Goal: Task Accomplishment & Management: Manage account settings

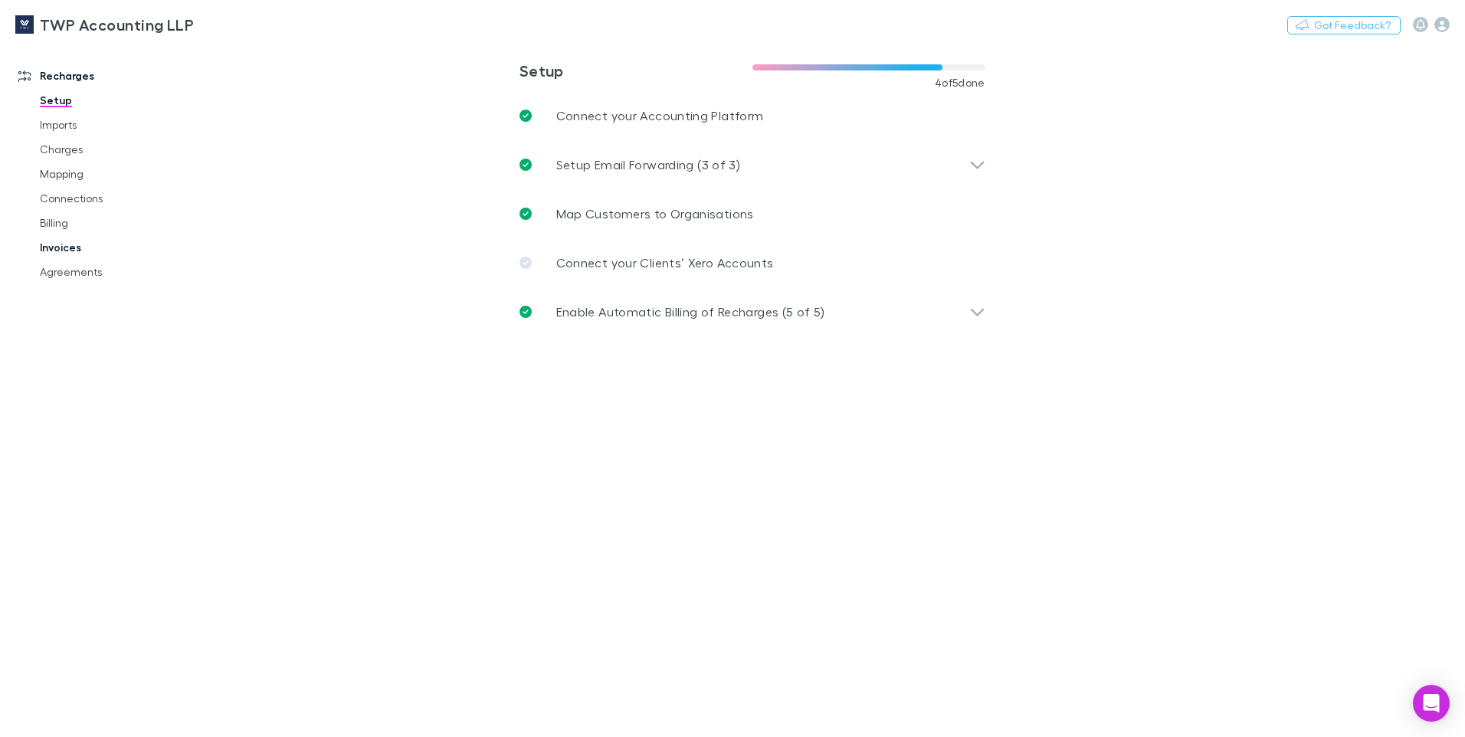
click at [67, 244] on link "Invoices" at bounding box center [116, 247] width 182 height 25
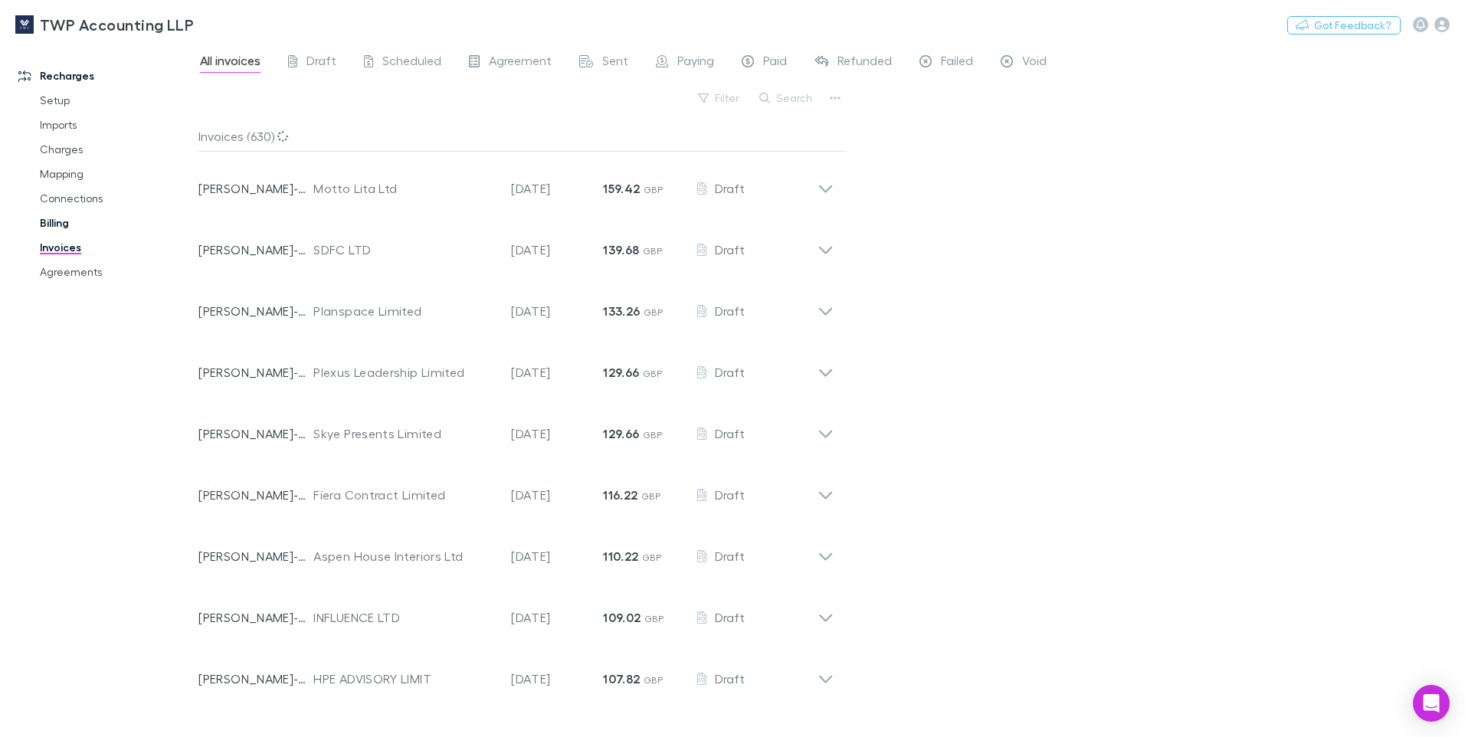
click at [61, 223] on link "Billing" at bounding box center [116, 223] width 182 height 25
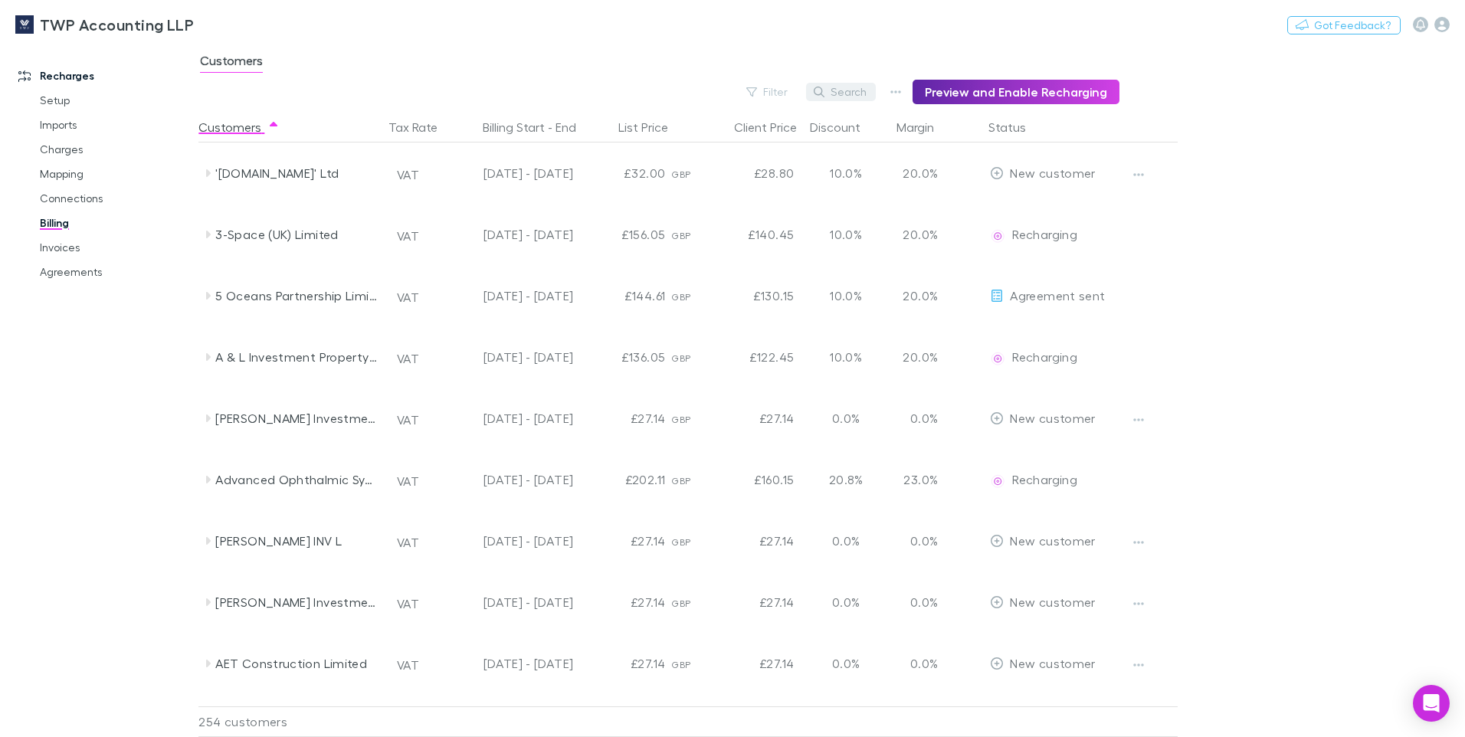
click at [845, 91] on button "Search" at bounding box center [841, 92] width 70 height 18
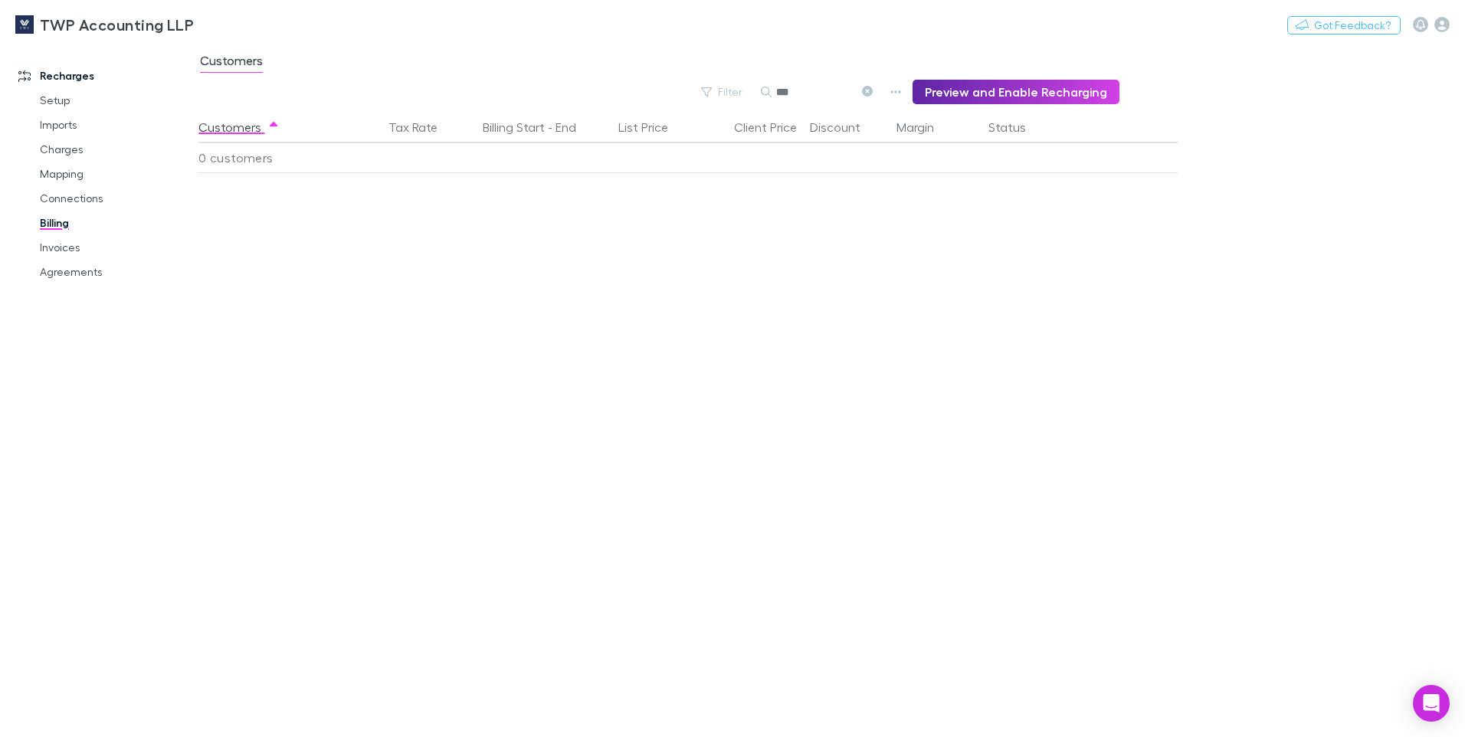
type input "***"
click at [756, 244] on div "Customers Tax Rate Billing Start - End List Price Client Price Discount Margin …" at bounding box center [725, 424] width 1054 height 625
click at [68, 144] on link "Charges" at bounding box center [116, 149] width 182 height 25
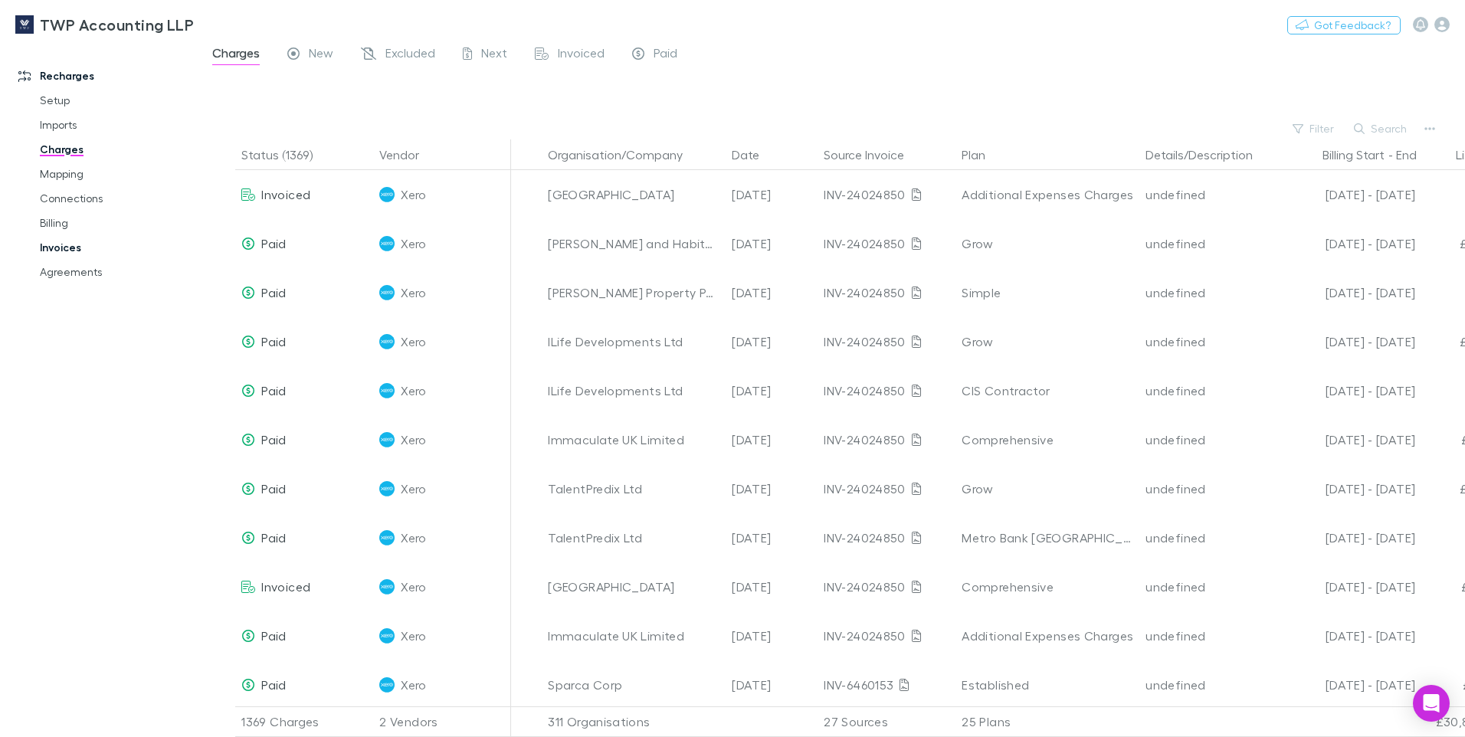
click at [71, 246] on link "Invoices" at bounding box center [116, 247] width 182 height 25
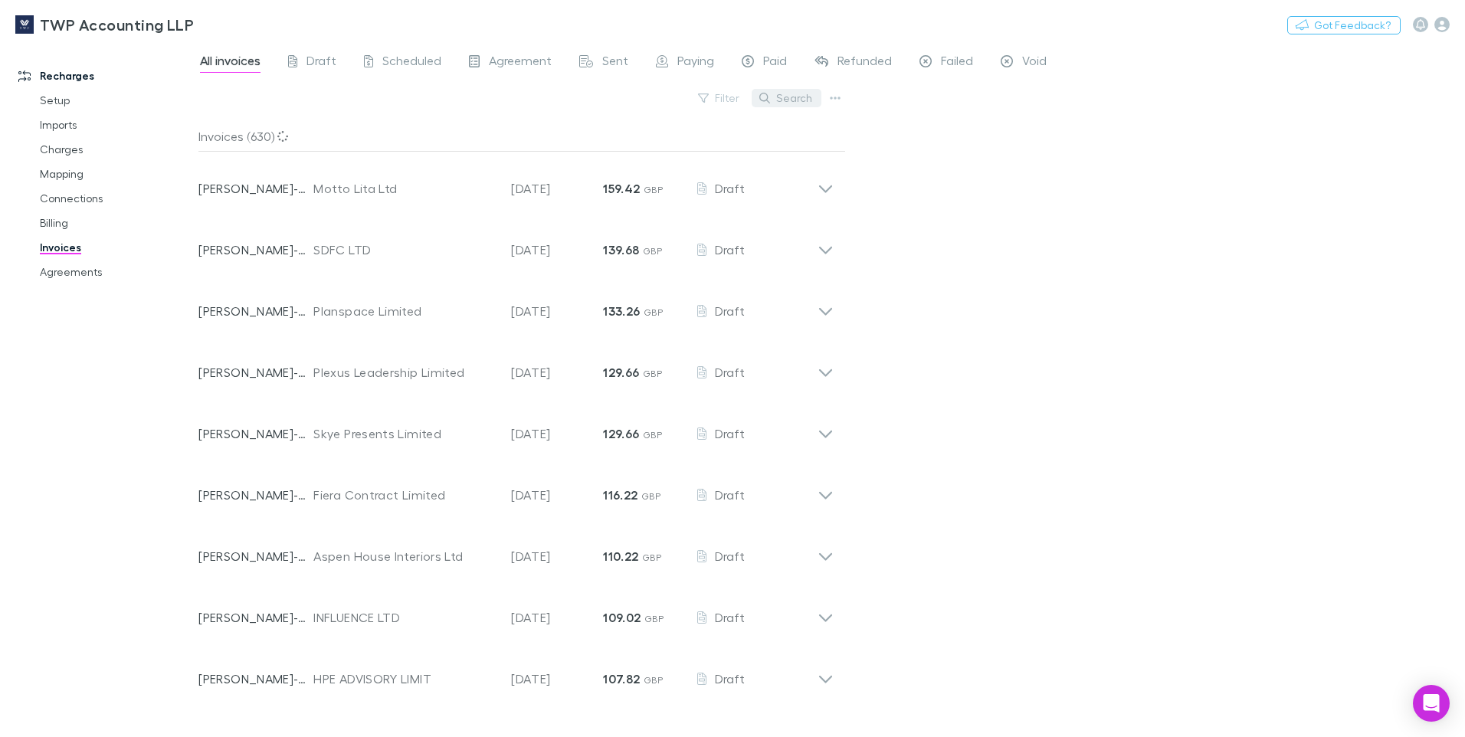
click at [797, 103] on button "Search" at bounding box center [787, 98] width 70 height 18
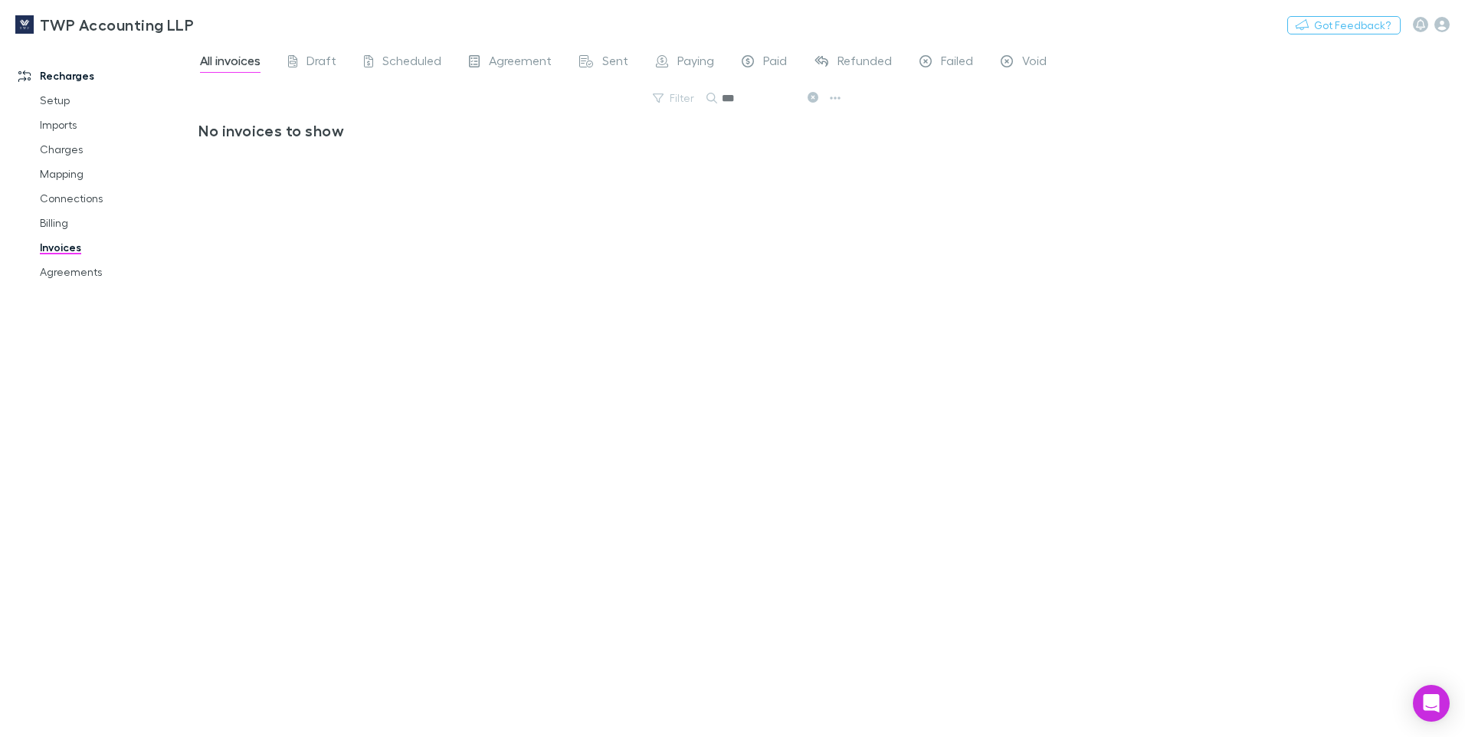
click at [752, 107] on input "***" at bounding box center [760, 97] width 77 height 21
drag, startPoint x: 752, startPoint y: 107, endPoint x: 697, endPoint y: 106, distance: 55.9
click at [697, 106] on div "Filter Search ***" at bounding box center [521, 104] width 647 height 34
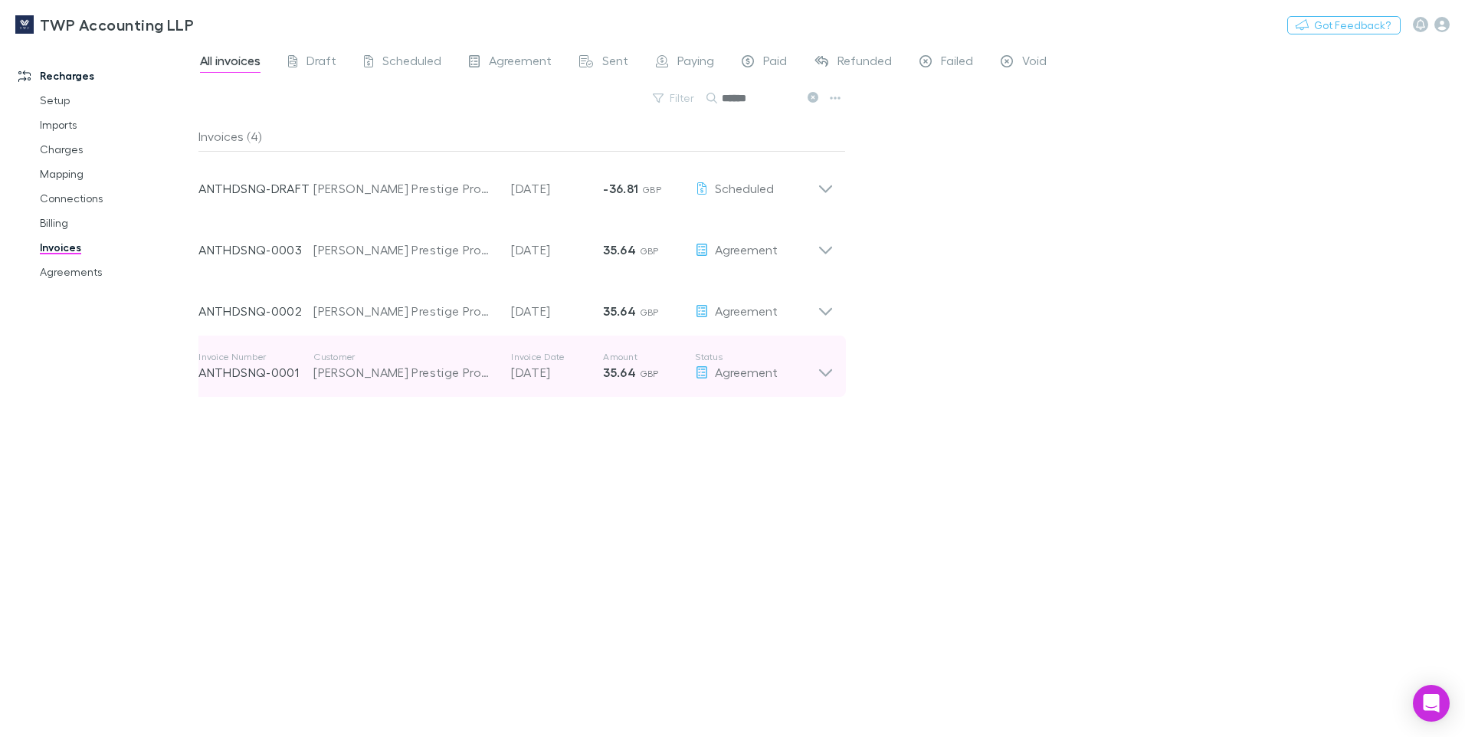
type input "******"
click at [568, 373] on p "[DATE]" at bounding box center [557, 372] width 92 height 18
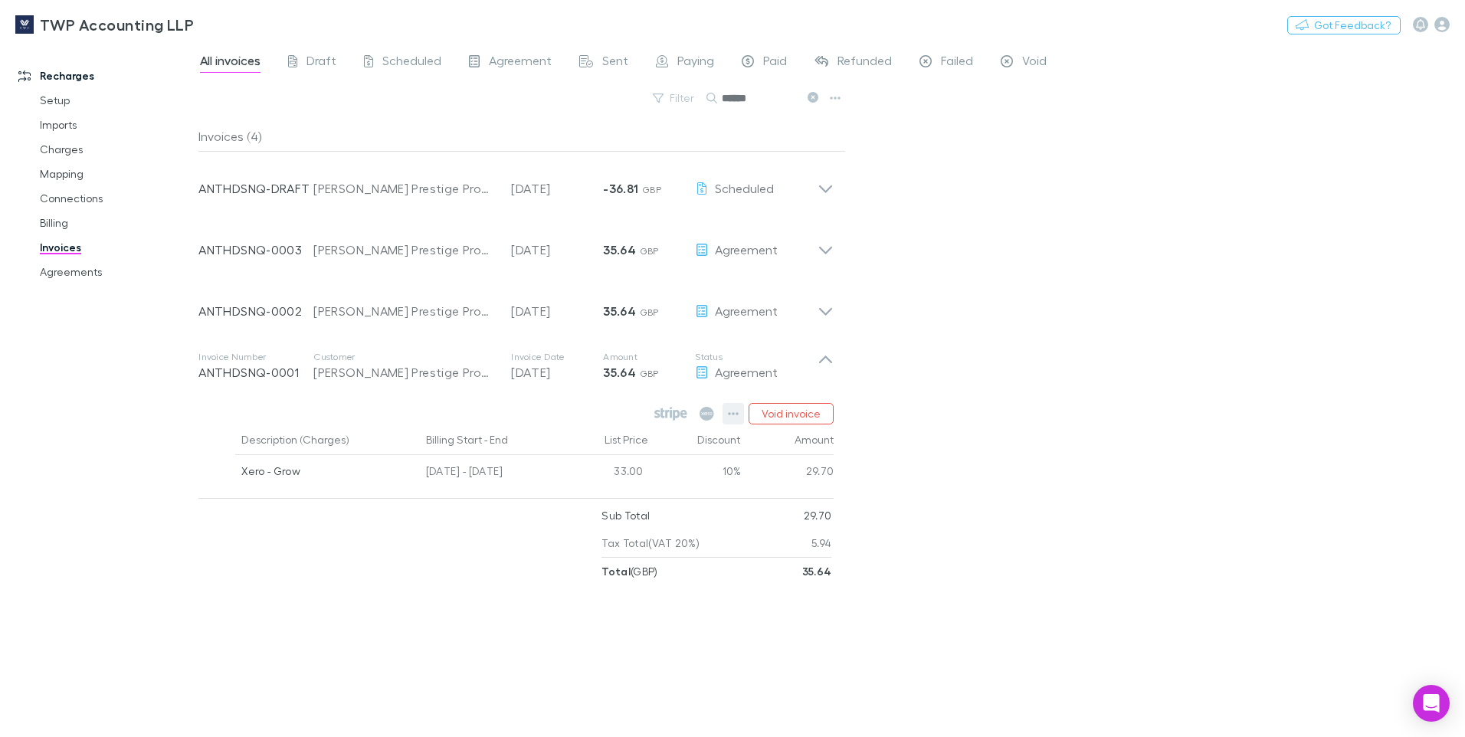
click at [738, 411] on icon "button" at bounding box center [733, 414] width 11 height 12
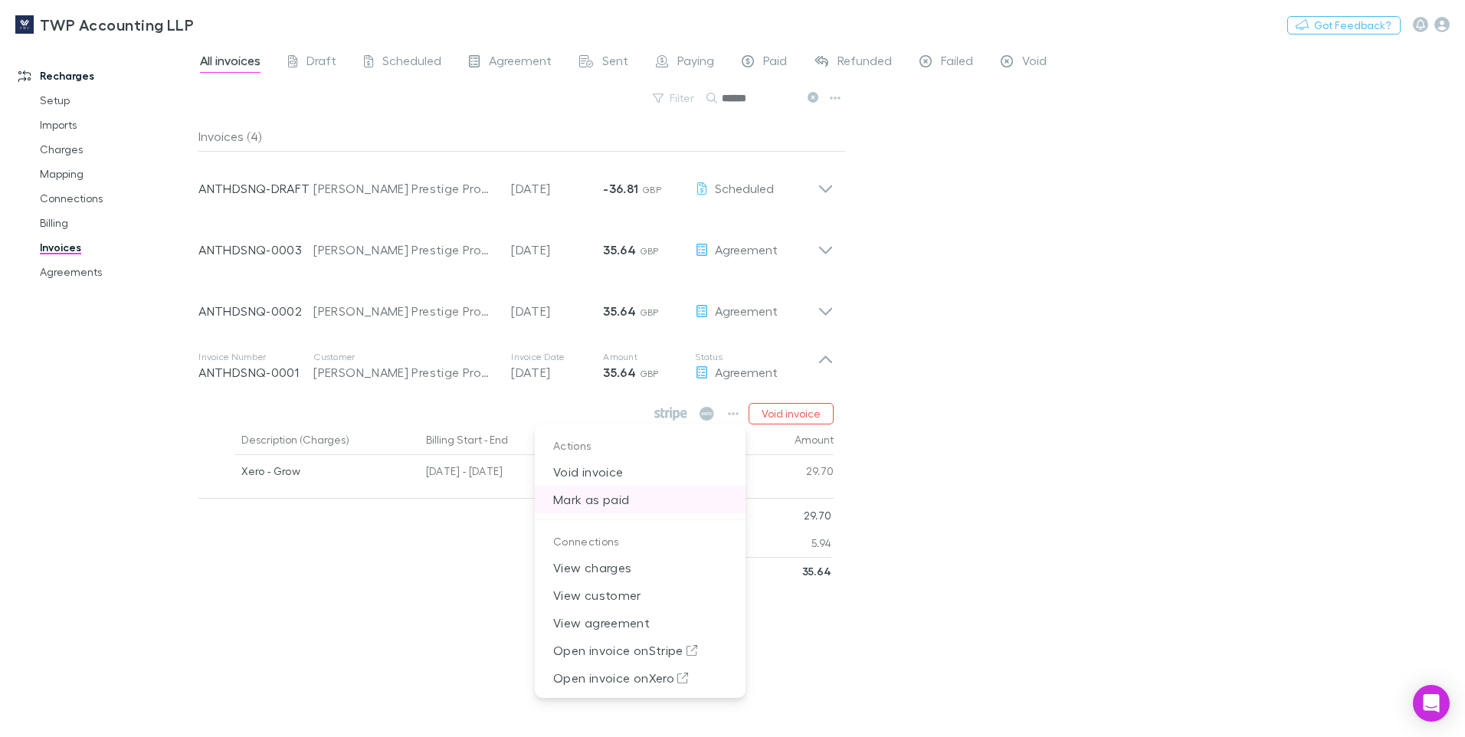
click at [619, 501] on p "Mark as paid" at bounding box center [640, 500] width 211 height 28
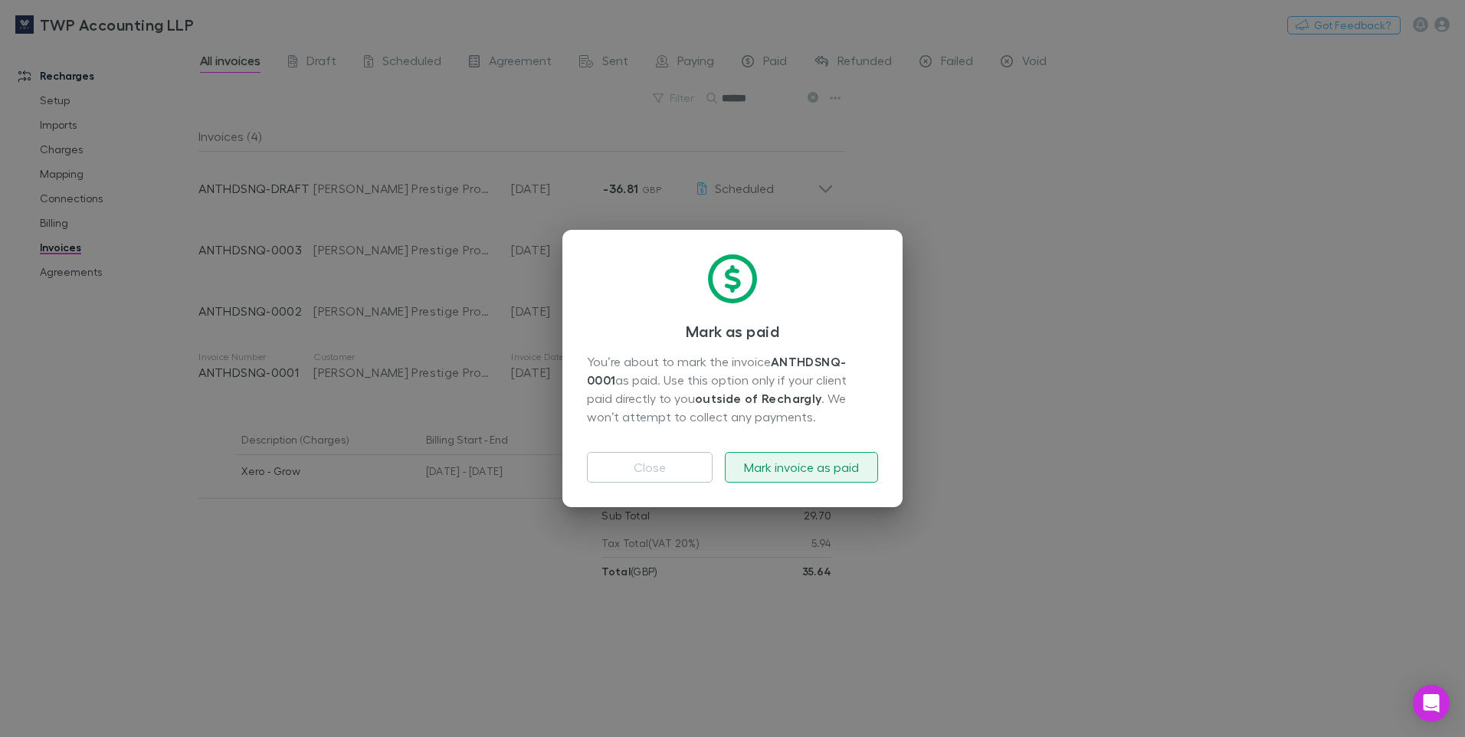
click at [796, 470] on button "Mark invoice as paid" at bounding box center [801, 467] width 153 height 31
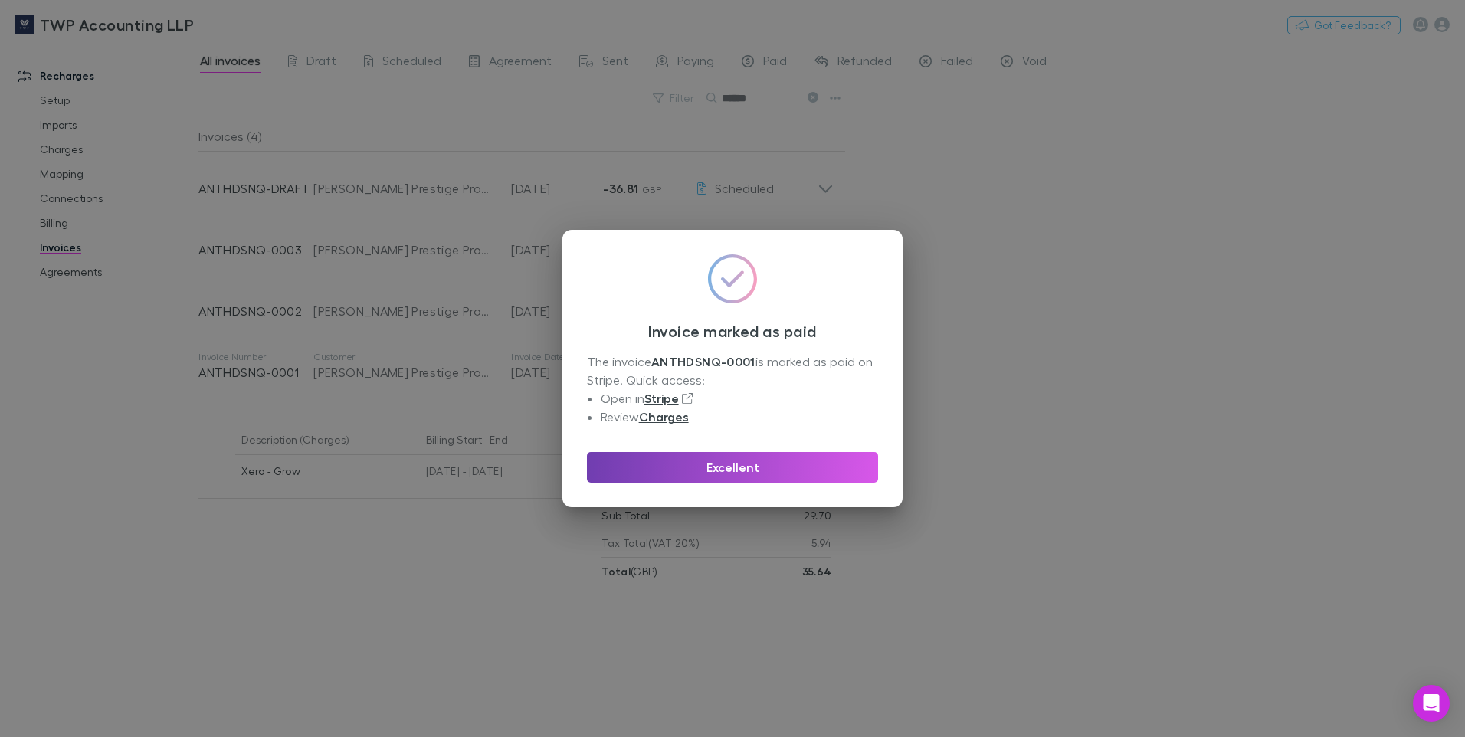
click at [749, 467] on button "Excellent" at bounding box center [732, 467] width 291 height 31
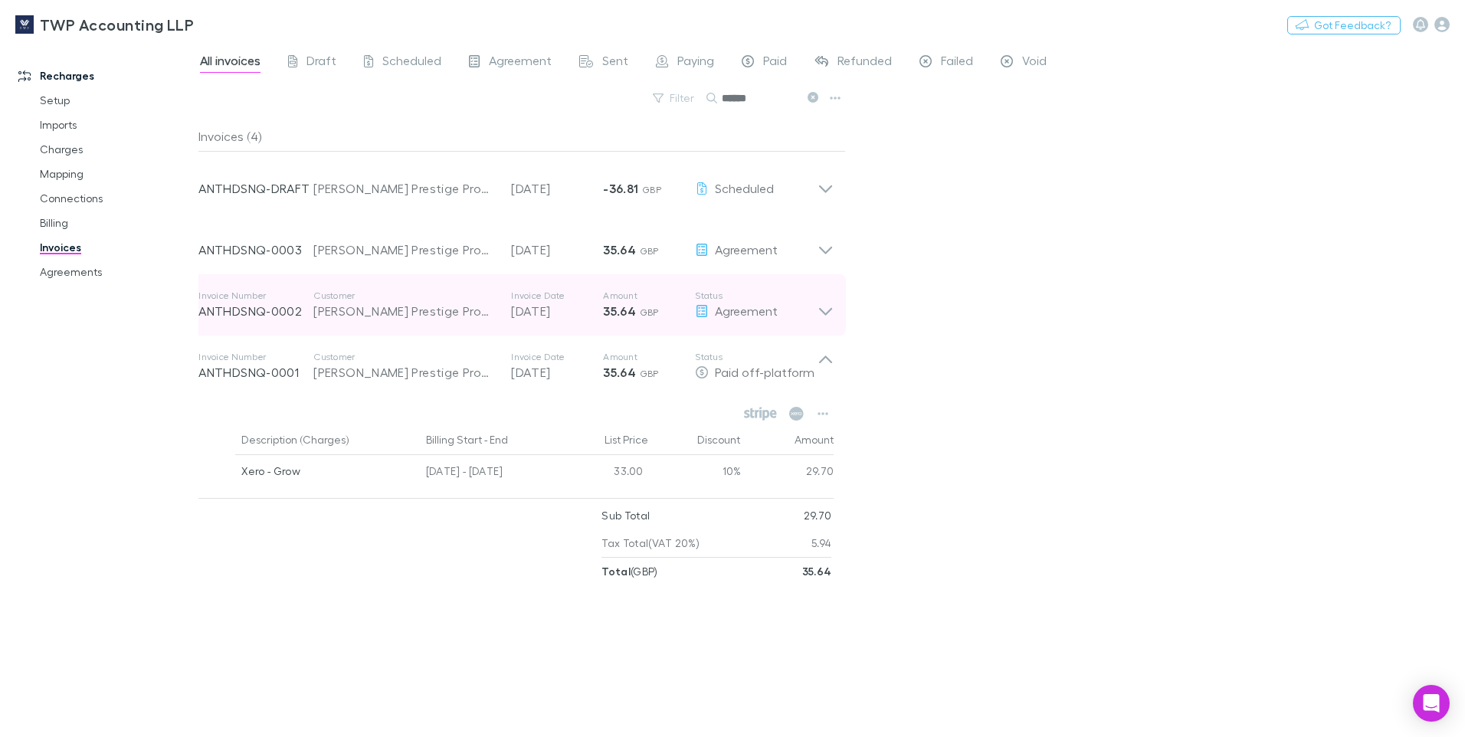
click at [654, 314] on span "GBP" at bounding box center [649, 312] width 19 height 11
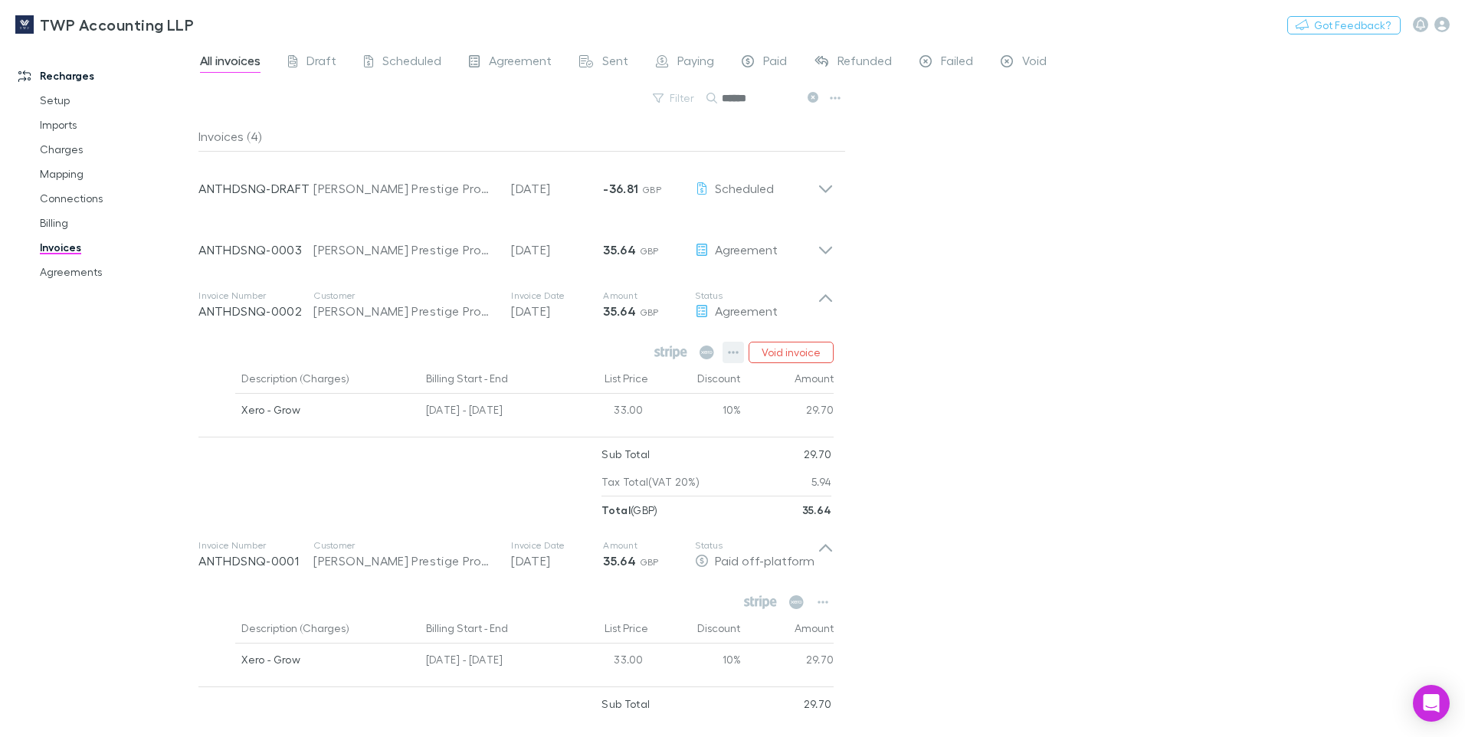
click at [732, 349] on button "button" at bounding box center [733, 352] width 21 height 21
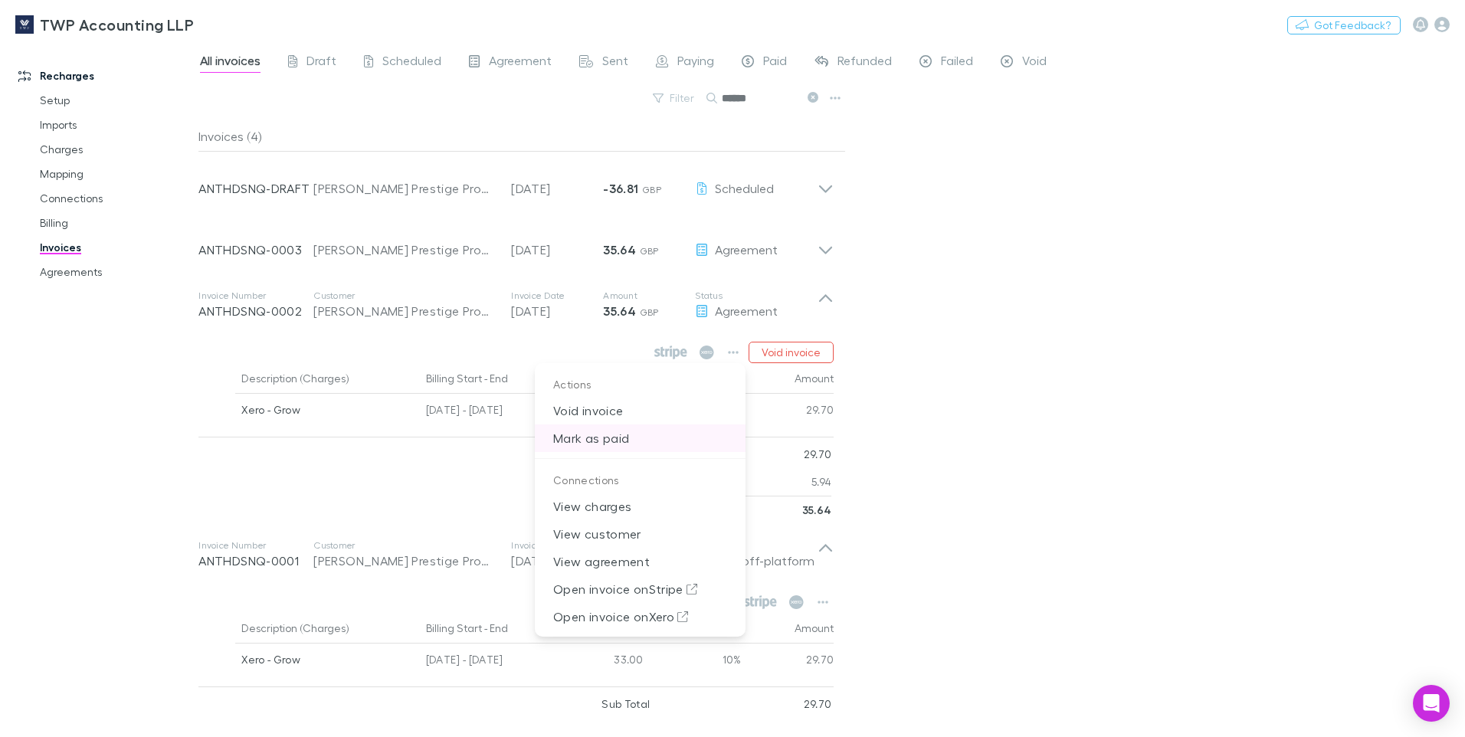
click at [630, 441] on p "Mark as paid" at bounding box center [640, 439] width 211 height 28
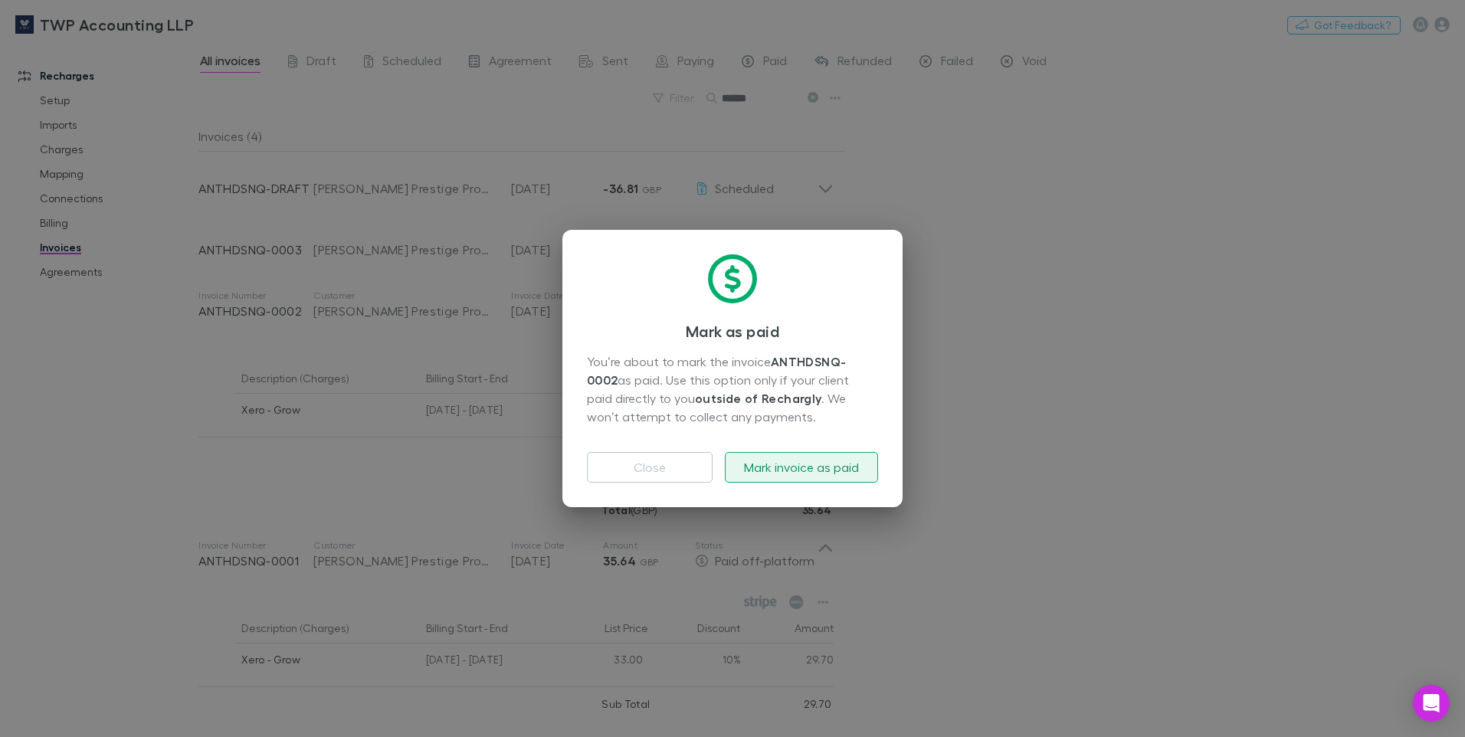
click at [772, 469] on button "Mark invoice as paid" at bounding box center [801, 467] width 153 height 31
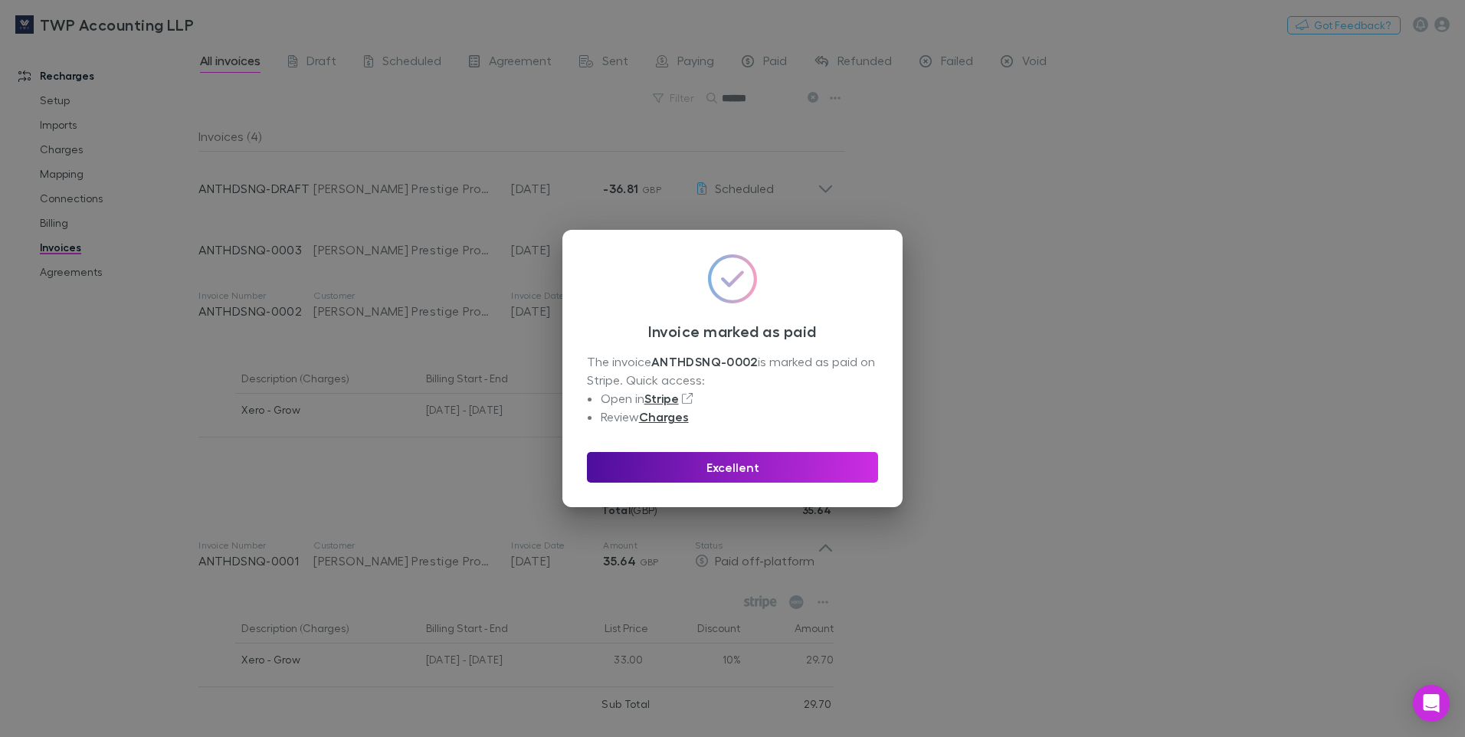
click at [704, 472] on button "Excellent" at bounding box center [732, 467] width 291 height 31
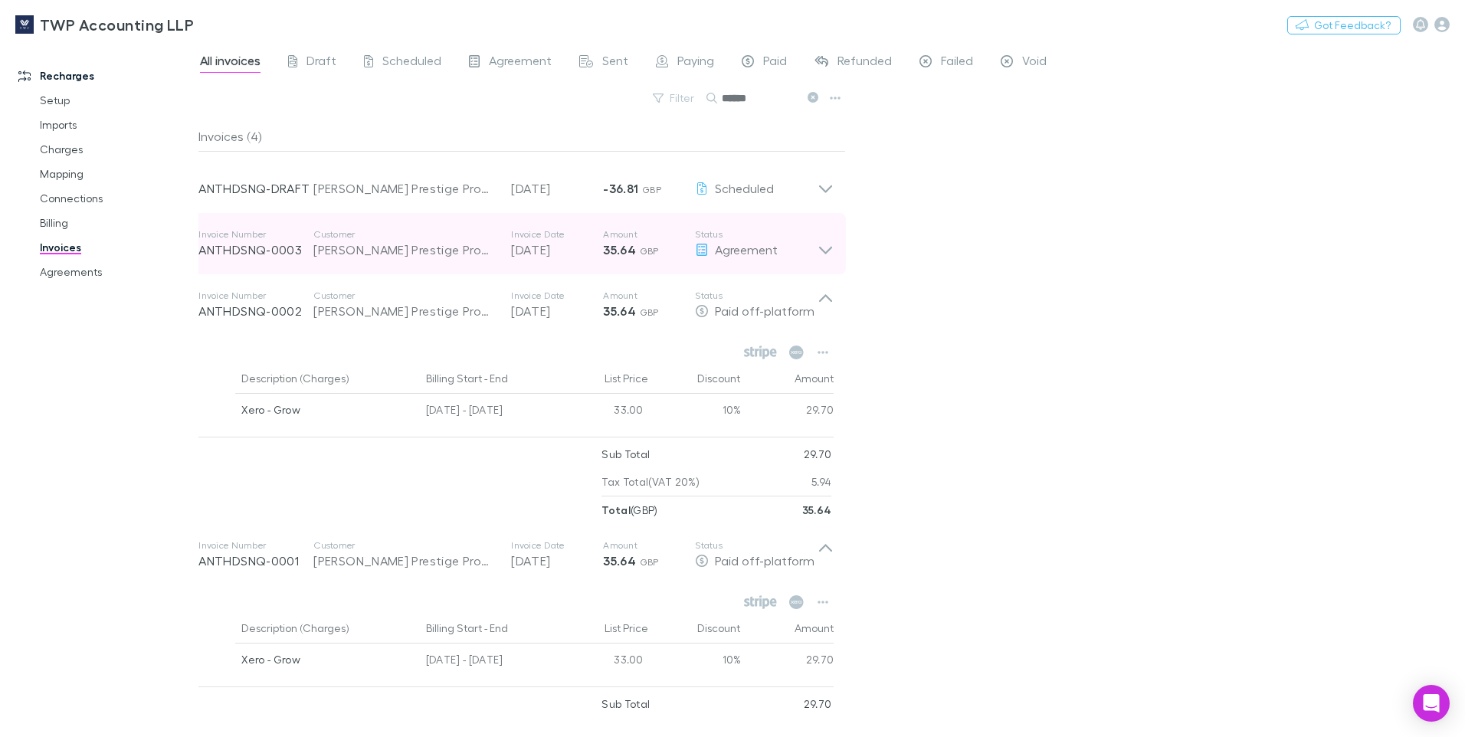
click at [651, 248] on span "GBP" at bounding box center [649, 250] width 19 height 11
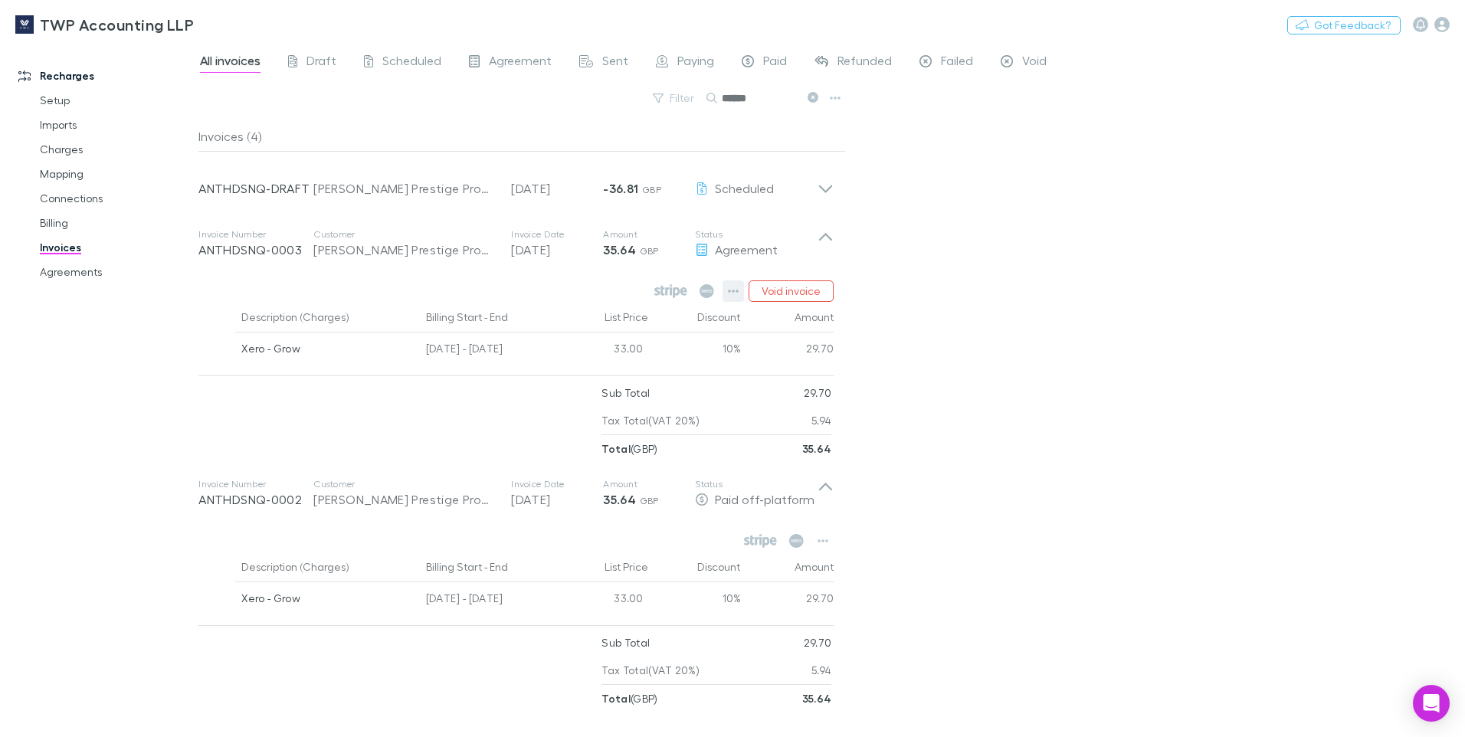
click at [733, 290] on icon "button" at bounding box center [733, 291] width 11 height 12
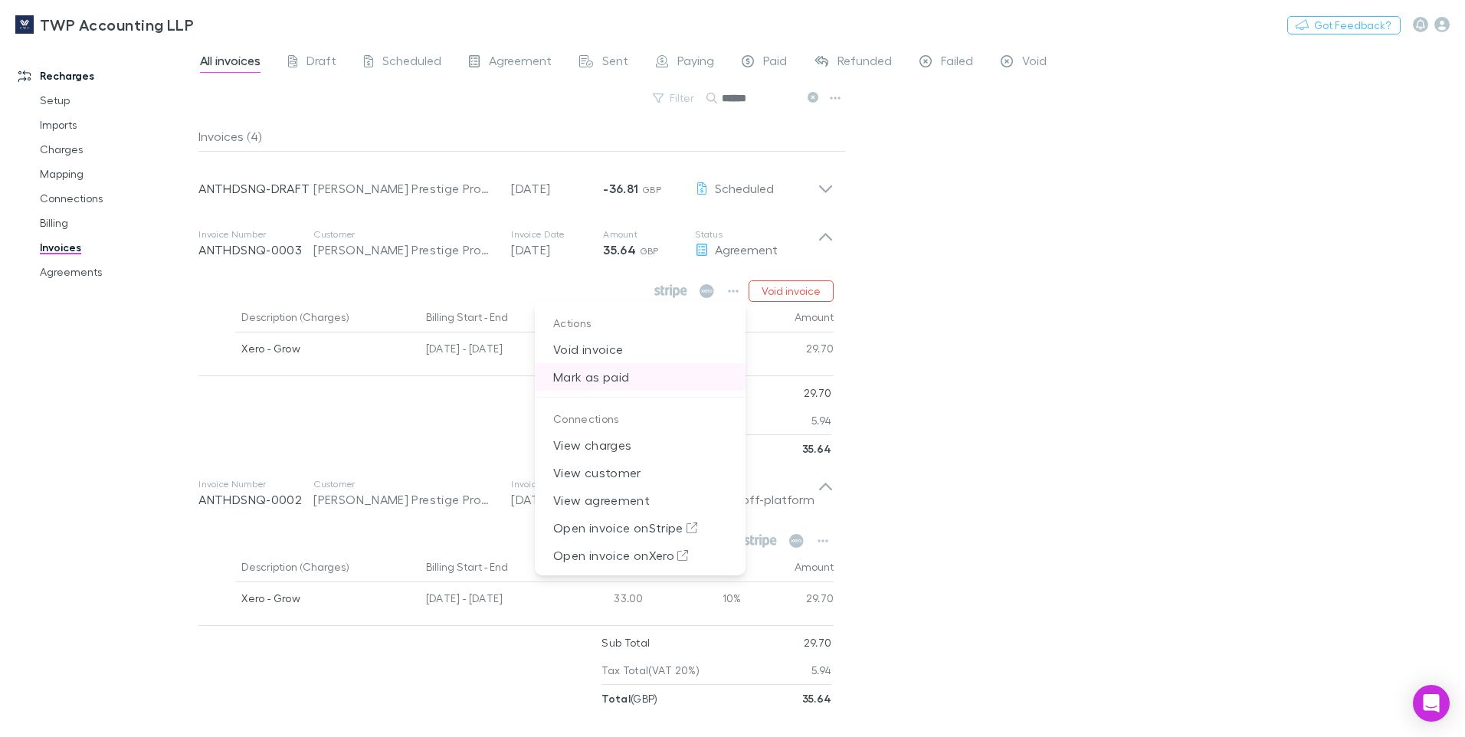
click at [631, 384] on p "Mark as paid" at bounding box center [640, 377] width 211 height 28
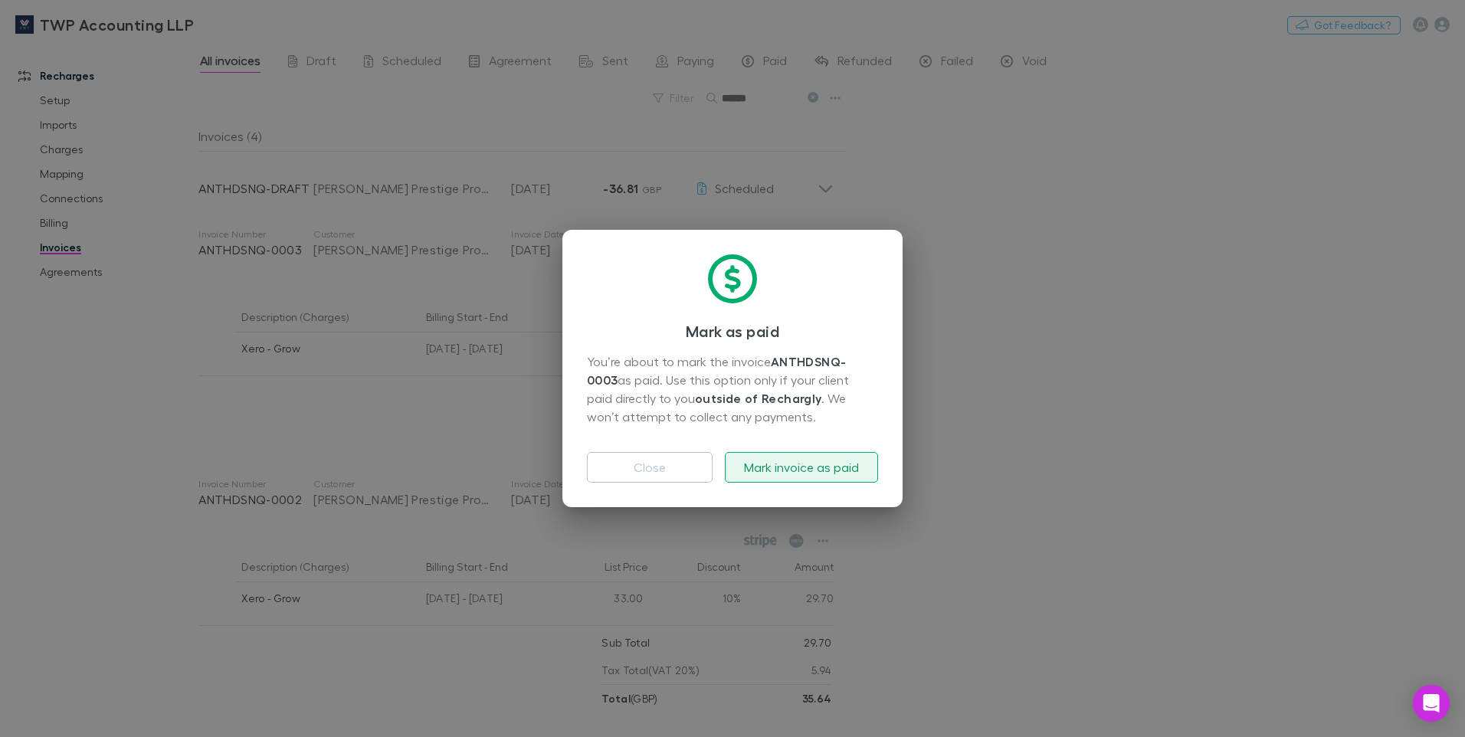
click at [791, 464] on button "Mark invoice as paid" at bounding box center [801, 467] width 153 height 31
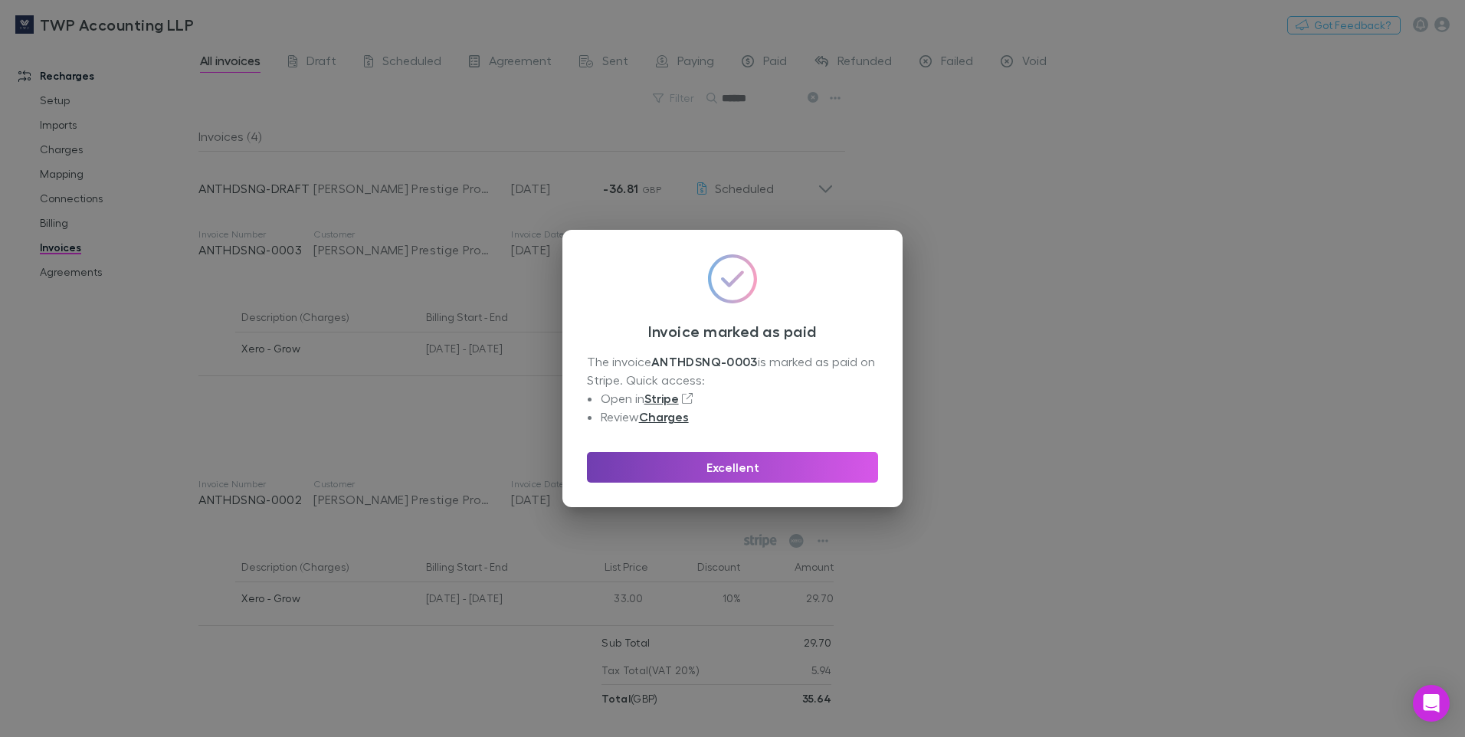
click at [759, 471] on button "Excellent" at bounding box center [732, 467] width 291 height 31
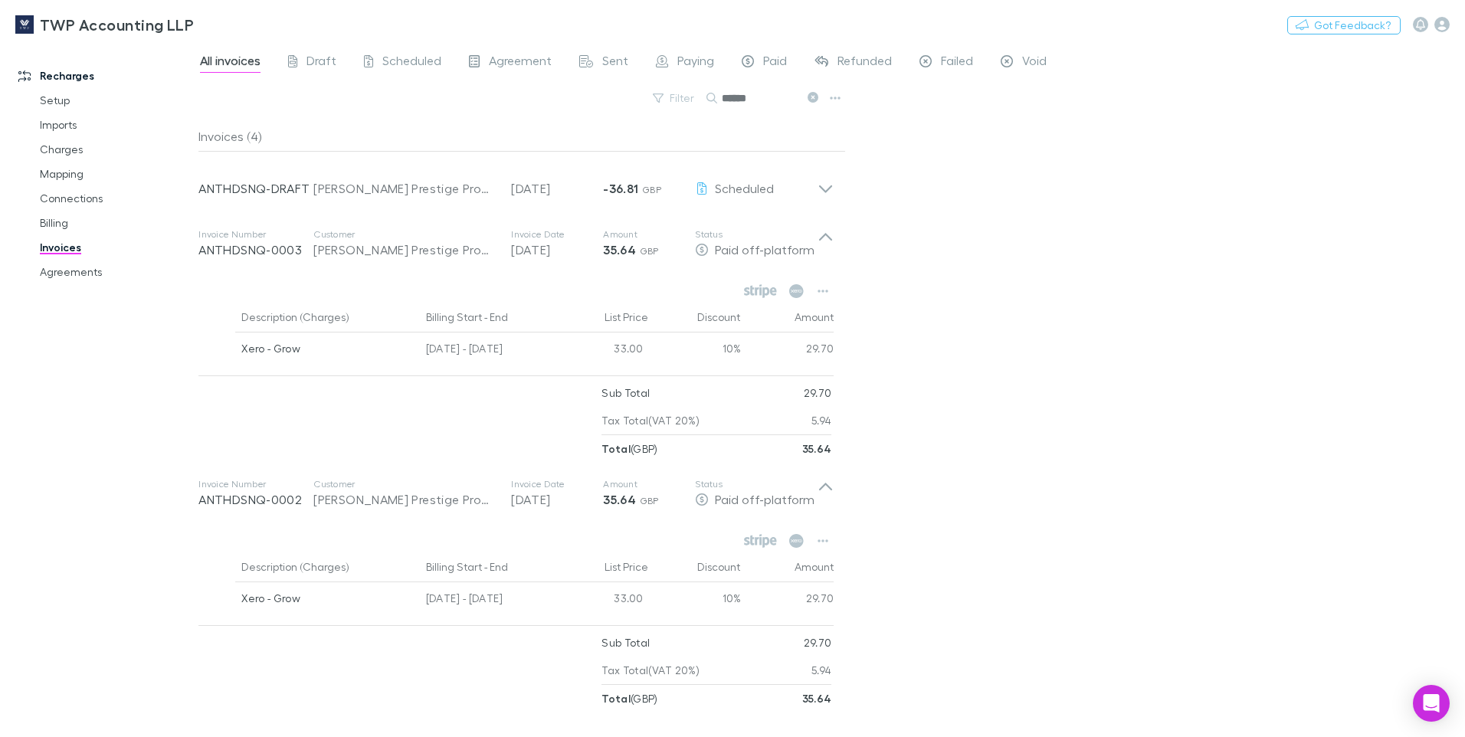
click at [978, 408] on div "All invoices Draft Scheduled Agreement Sent Paying Paid Refunded Failed Void Fi…" at bounding box center [831, 390] width 1267 height 694
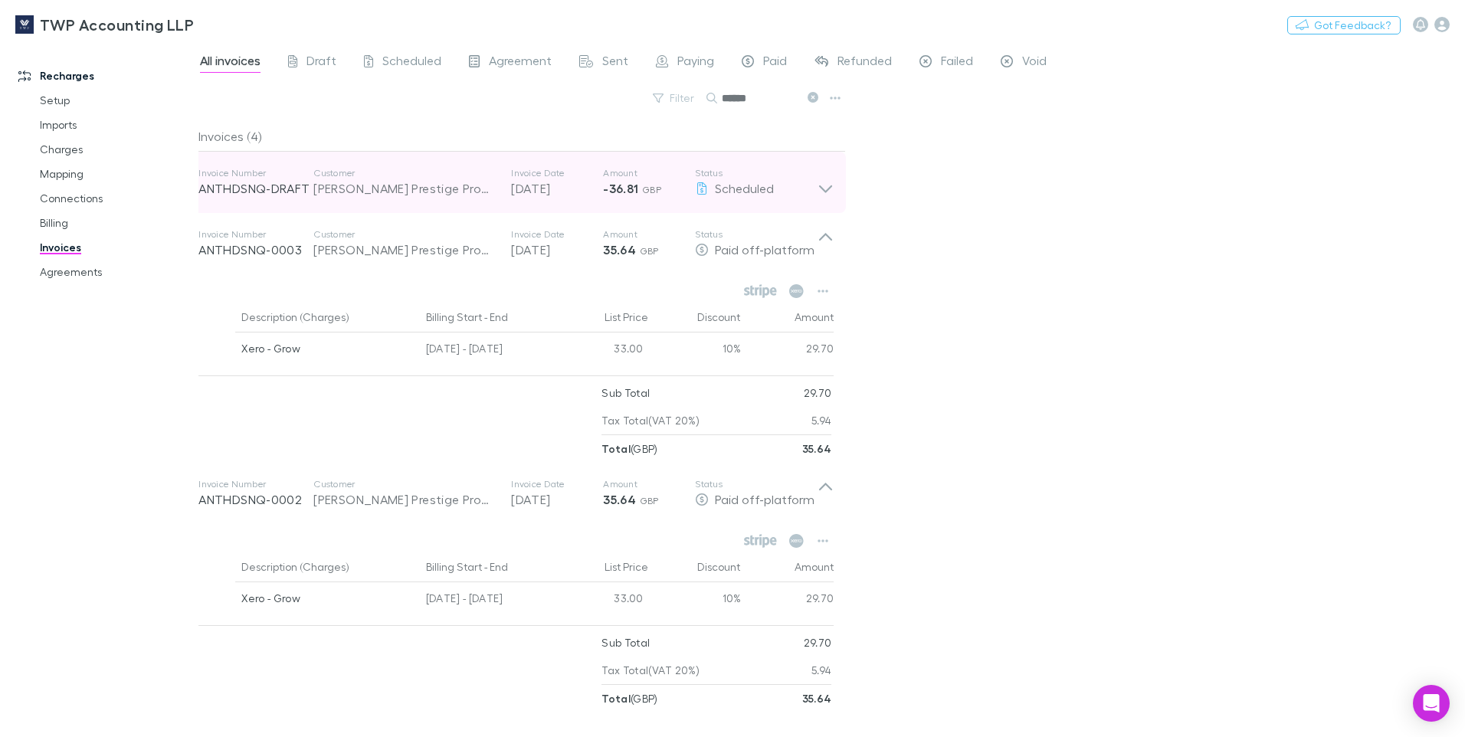
click at [664, 191] on p "-36.81 GBP" at bounding box center [649, 188] width 92 height 18
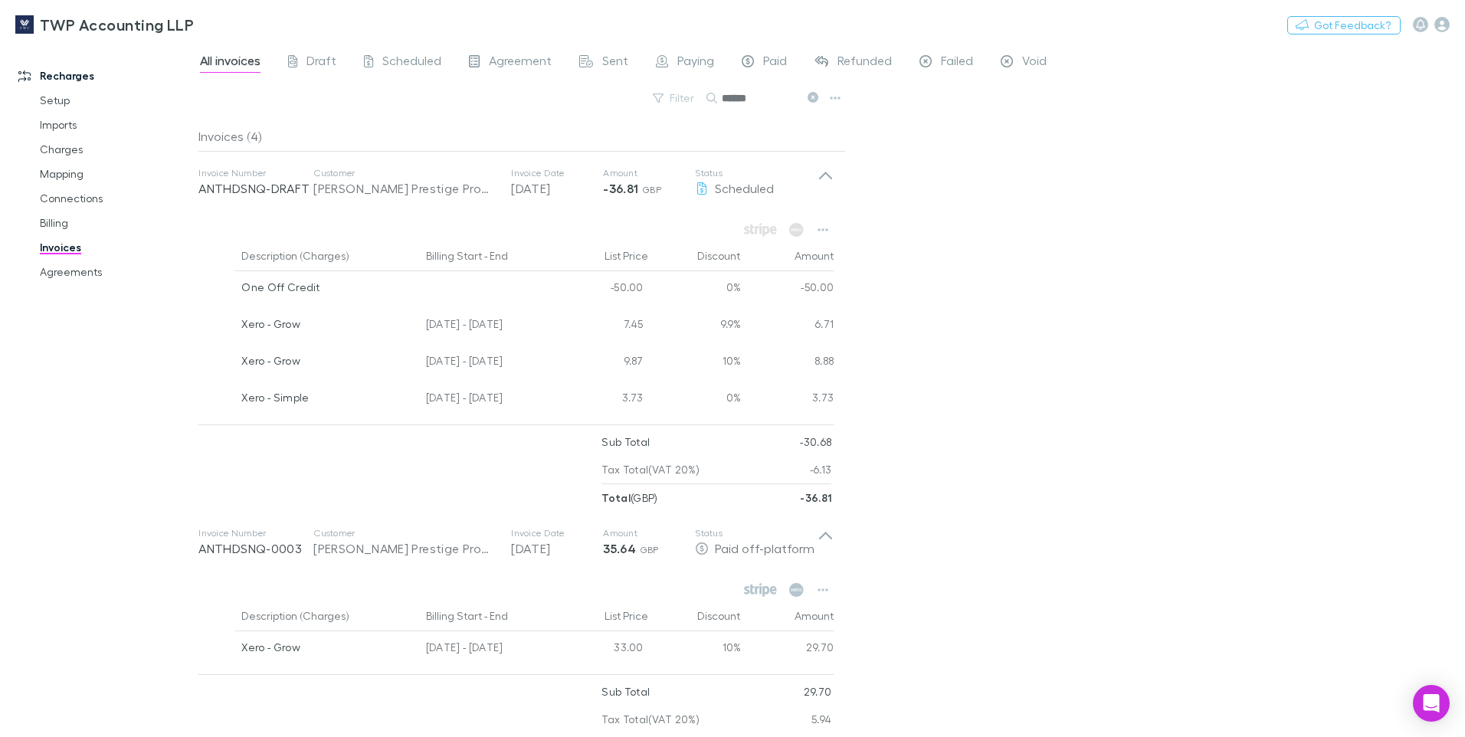
click at [1011, 313] on div "All invoices Draft Scheduled Agreement Sent Paying Paid Refunded Failed Void Fi…" at bounding box center [831, 390] width 1267 height 694
